Goal: Use online tool/utility: Utilize a website feature to perform a specific function

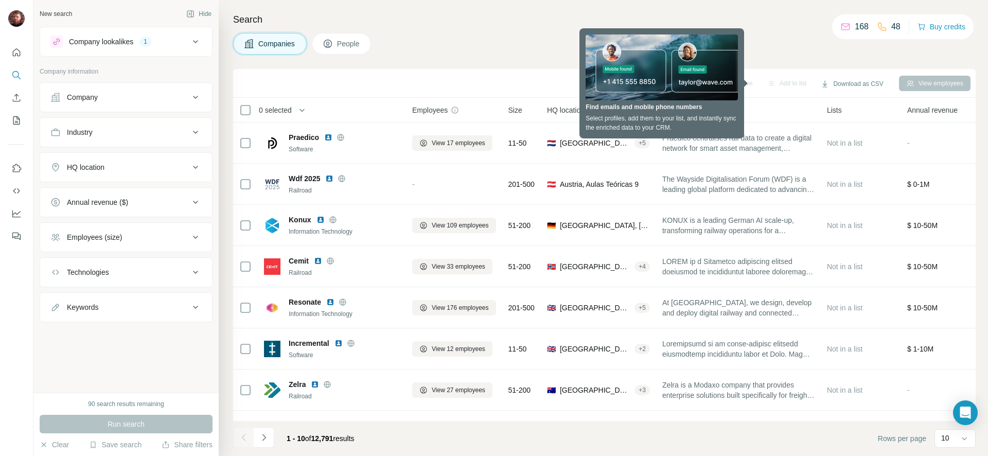
click at [197, 164] on icon at bounding box center [195, 167] width 12 height 12
click at [134, 189] on input "text" at bounding box center [125, 193] width 151 height 19
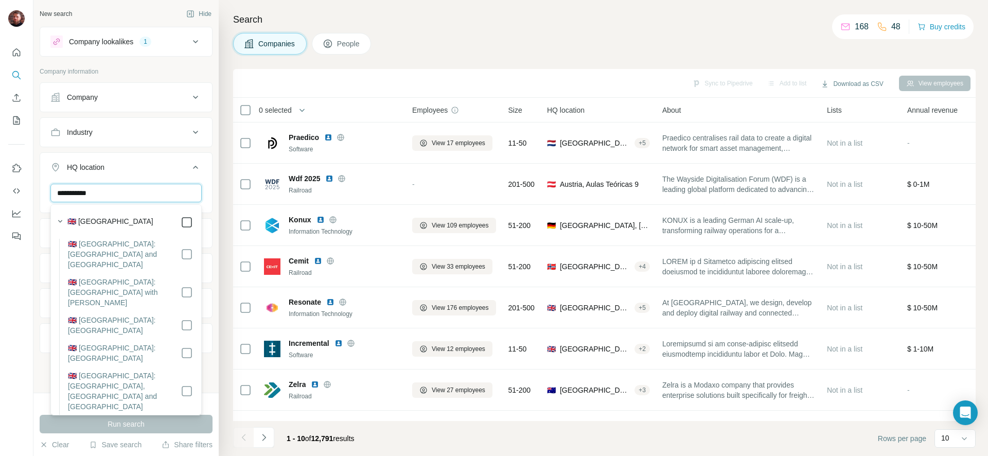
type input "**********"
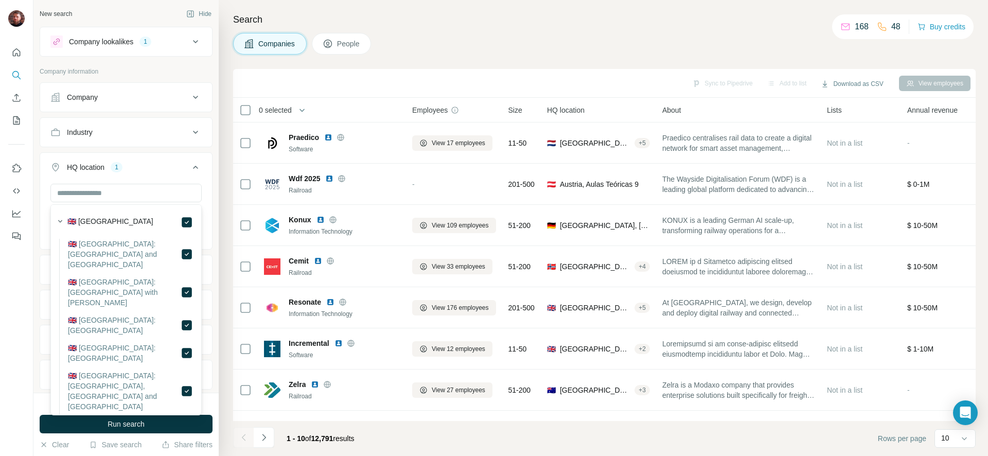
click at [202, 160] on button "HQ location 1" at bounding box center [126, 169] width 172 height 29
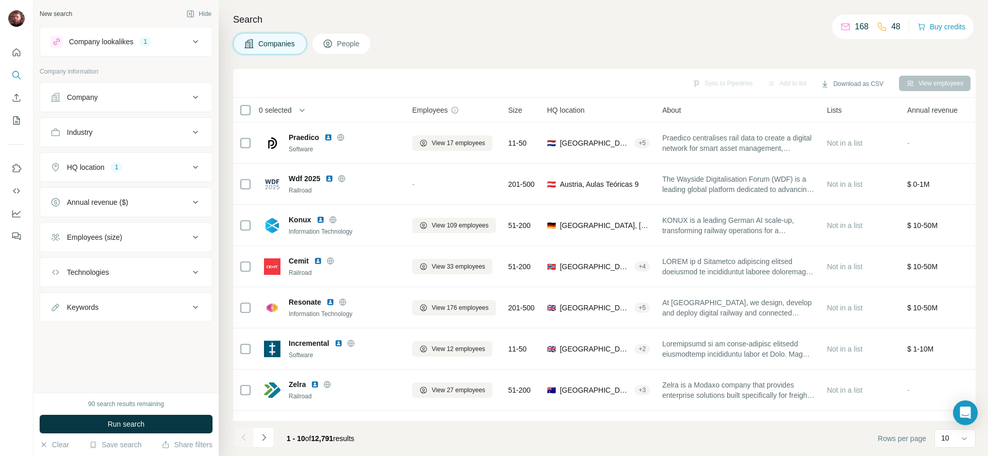
click at [144, 422] on span "Run search" at bounding box center [126, 424] width 37 height 10
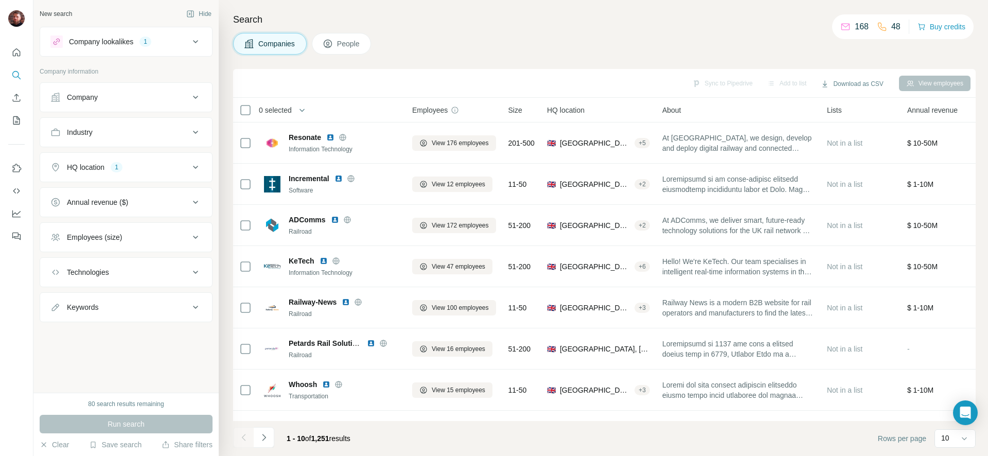
click at [187, 237] on div "Employees (size)" at bounding box center [119, 237] width 139 height 10
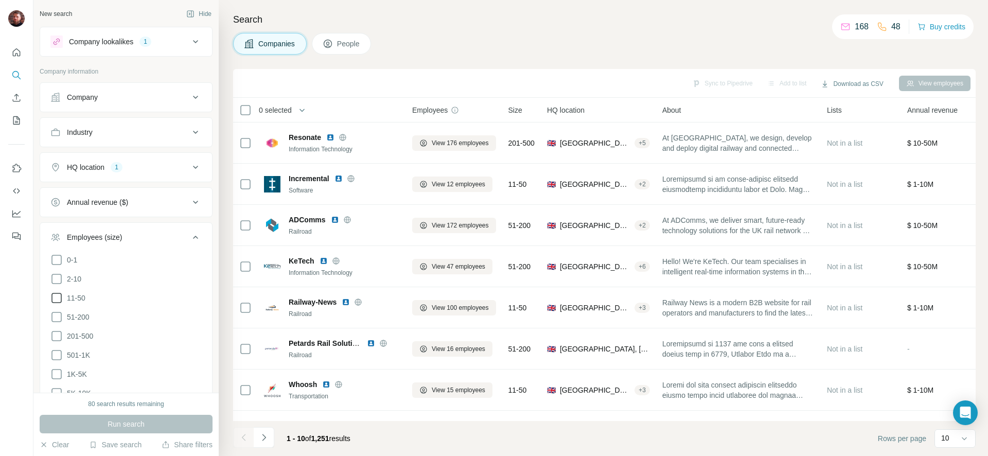
click at [60, 296] on icon at bounding box center [56, 298] width 12 height 12
drag, startPoint x: 56, startPoint y: 313, endPoint x: 60, endPoint y: 317, distance: 5.9
click at [57, 313] on icon at bounding box center [56, 317] width 12 height 12
click at [135, 419] on span "Run search" at bounding box center [126, 424] width 37 height 10
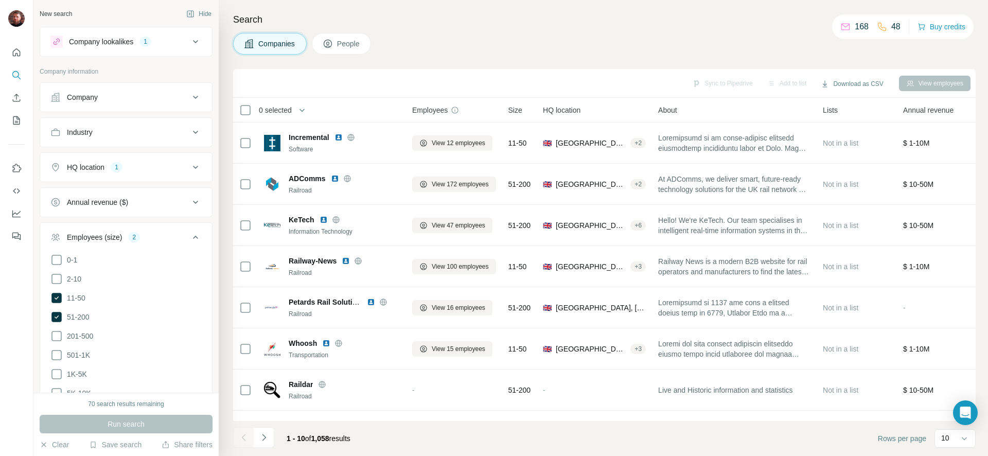
click at [201, 235] on button "Employees (size) 2" at bounding box center [126, 239] width 172 height 29
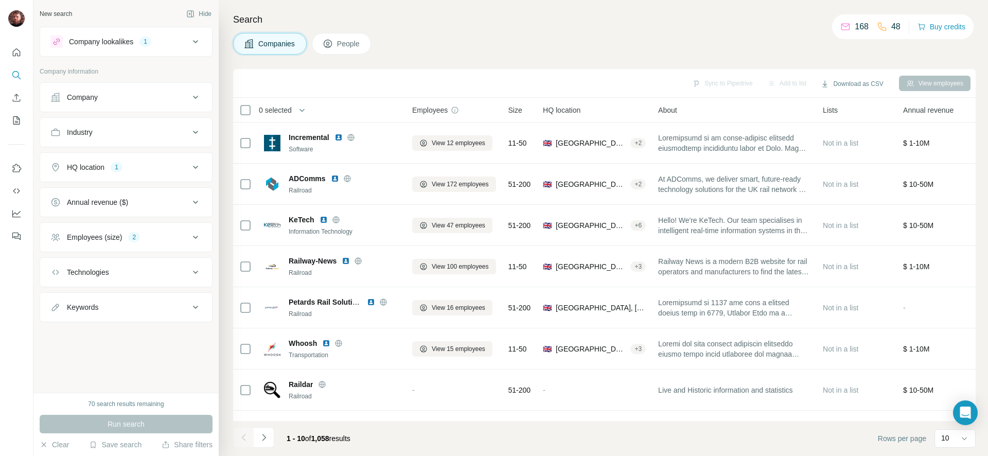
click at [192, 274] on icon at bounding box center [195, 272] width 12 height 12
click at [130, 298] on input "text" at bounding box center [125, 298] width 151 height 19
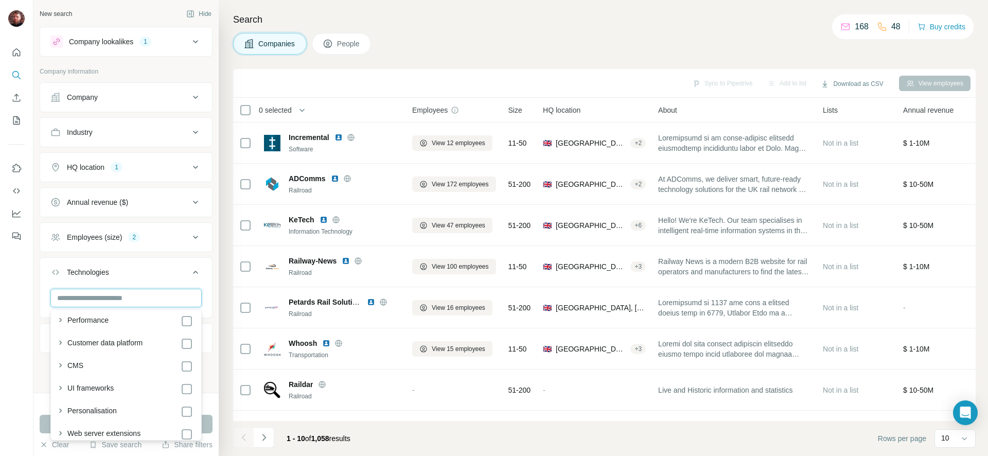
scroll to position [138, 0]
click at [60, 388] on icon "button" at bounding box center [60, 392] width 10 height 10
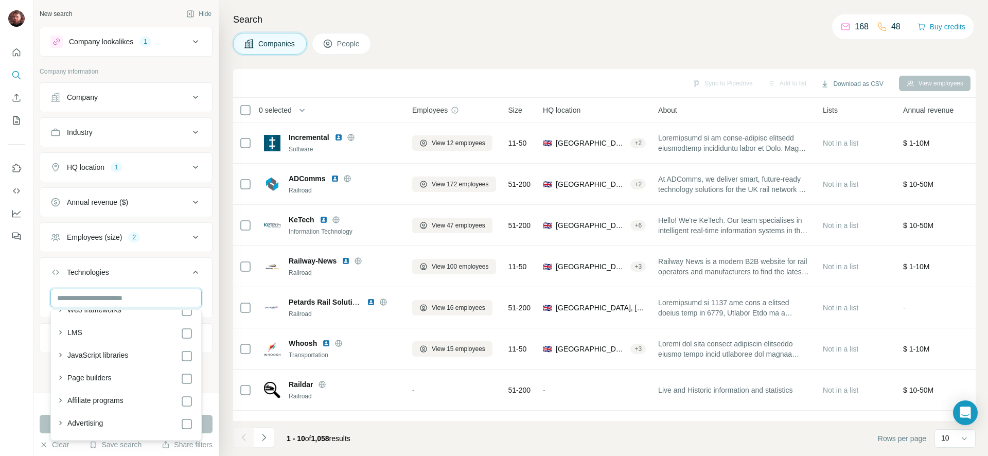
click at [89, 297] on input "text" at bounding box center [125, 298] width 151 height 19
type input "*"
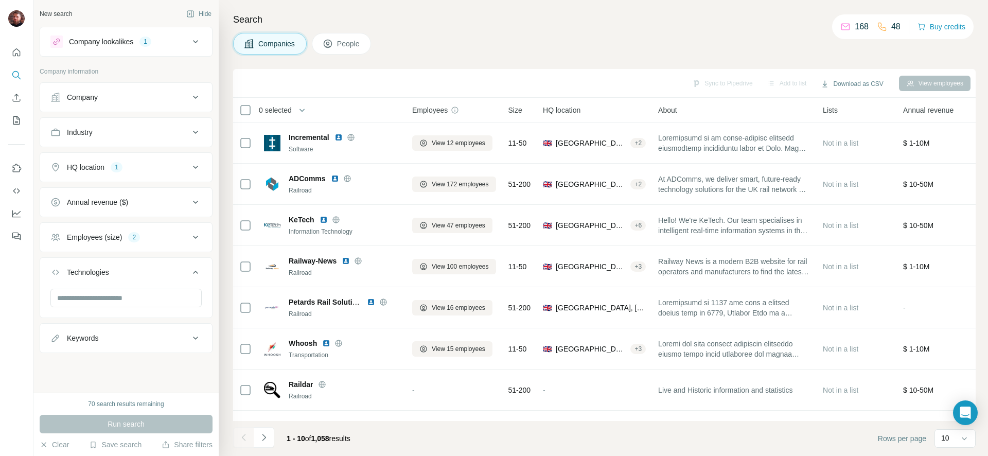
click at [198, 273] on icon at bounding box center [195, 272] width 12 height 12
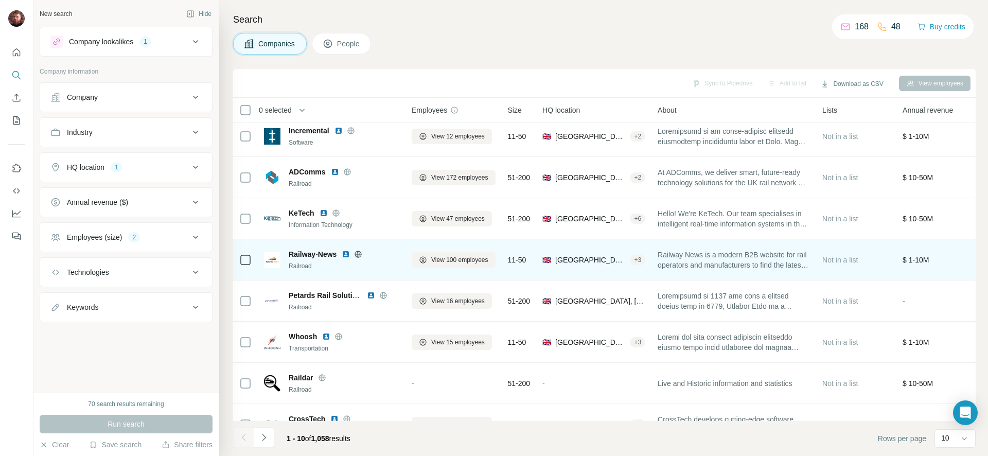
scroll to position [0, 1]
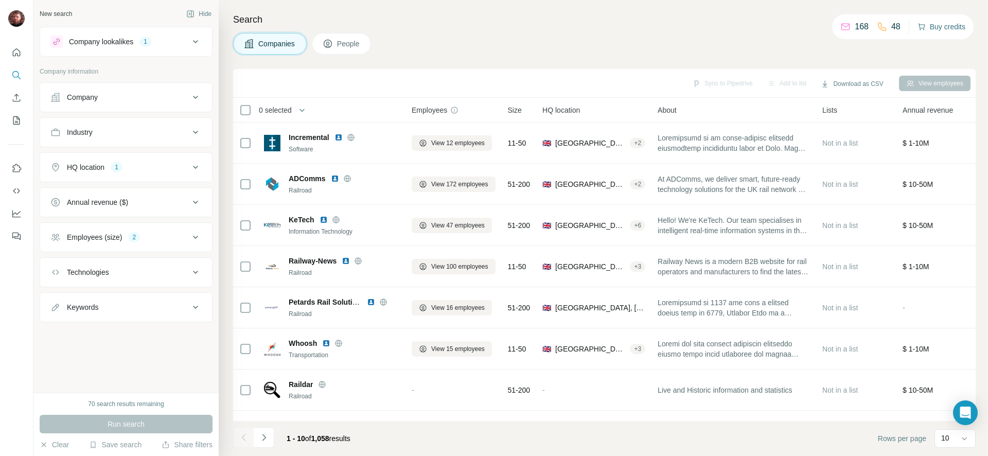
click at [933, 26] on button "Buy credits" at bounding box center [941, 27] width 48 height 14
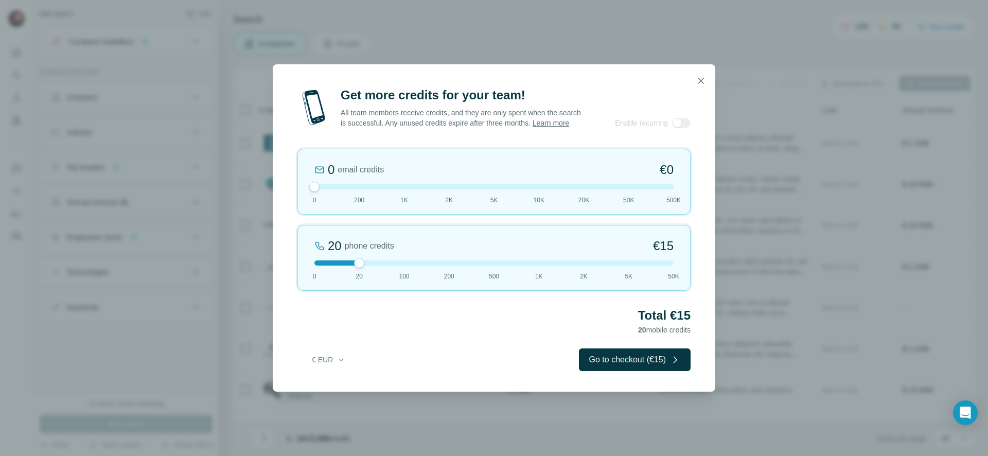
drag, startPoint x: 357, startPoint y: 195, endPoint x: 313, endPoint y: 198, distance: 44.3
click at [313, 197] on div "0 email credits €0 0 200 1K 2K 5K 10K 20K 50K 500K" at bounding box center [493, 182] width 393 height 66
drag, startPoint x: 357, startPoint y: 265, endPoint x: 377, endPoint y: 258, distance: 20.7
click at [354, 267] on div at bounding box center [359, 263] width 10 height 10
click at [702, 76] on icon "button" at bounding box center [700, 81] width 10 height 10
